Goal: Book appointment/travel/reservation

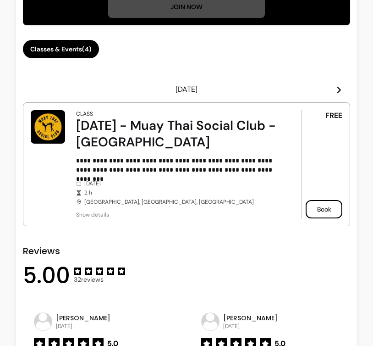
scroll to position [395, 0]
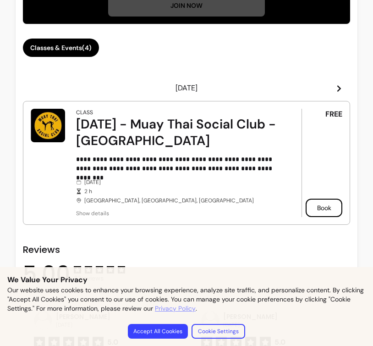
click at [29, 117] on article "**********" at bounding box center [186, 163] width 327 height 124
click at [35, 121] on img at bounding box center [48, 125] width 34 height 33
click at [172, 327] on button "Accept All Cookies" at bounding box center [158, 331] width 58 height 14
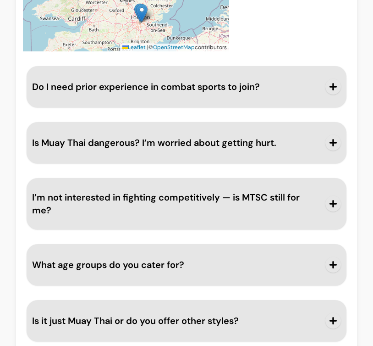
scroll to position [1256, 0]
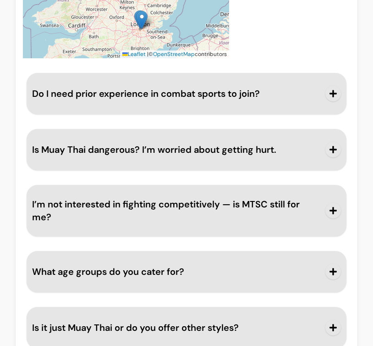
click at [83, 139] on button "Is Muay Thai dangerous? I’m worried about getting hurt." at bounding box center [186, 149] width 309 height 30
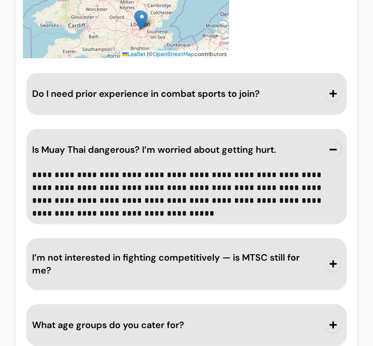
click at [86, 160] on button "Is Muay Thai dangerous? I’m worried about getting hurt." at bounding box center [186, 149] width 309 height 30
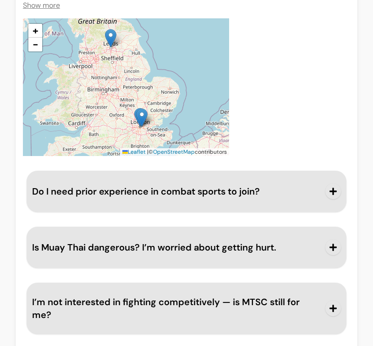
scroll to position [1135, 0]
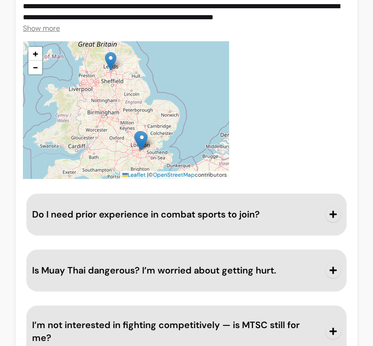
click at [88, 200] on button "Do I need prior experience in combat sports to join?" at bounding box center [186, 214] width 309 height 30
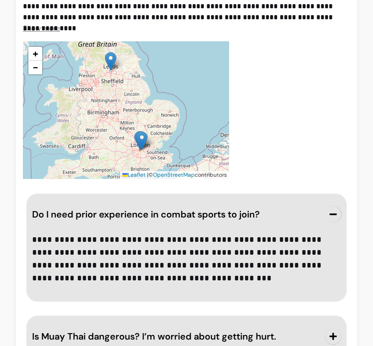
click at [88, 200] on button "Do I need prior experience in combat sports to join?" at bounding box center [186, 214] width 309 height 30
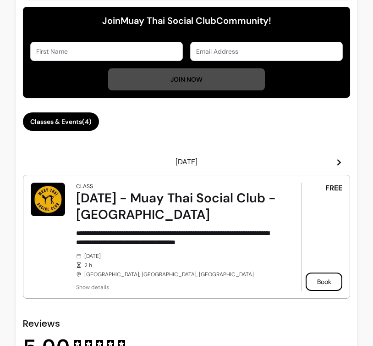
scroll to position [322, 0]
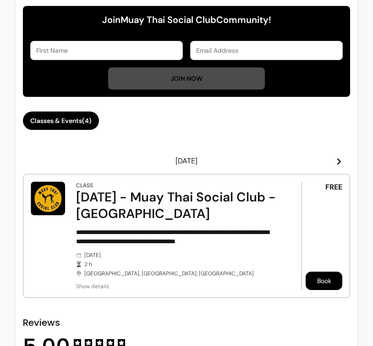
click at [316, 283] on button "Book" at bounding box center [324, 280] width 37 height 18
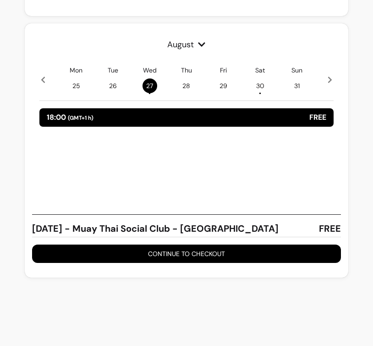
scroll to position [301, 0]
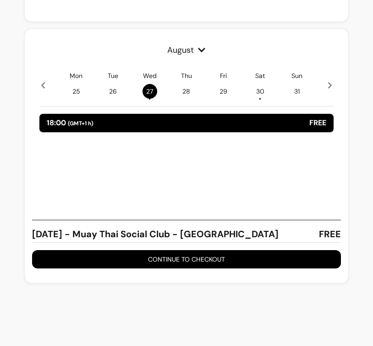
click at [257, 84] on span "30 •" at bounding box center [260, 91] width 15 height 15
